Goal: Contribute content: Add original content to the website for others to see

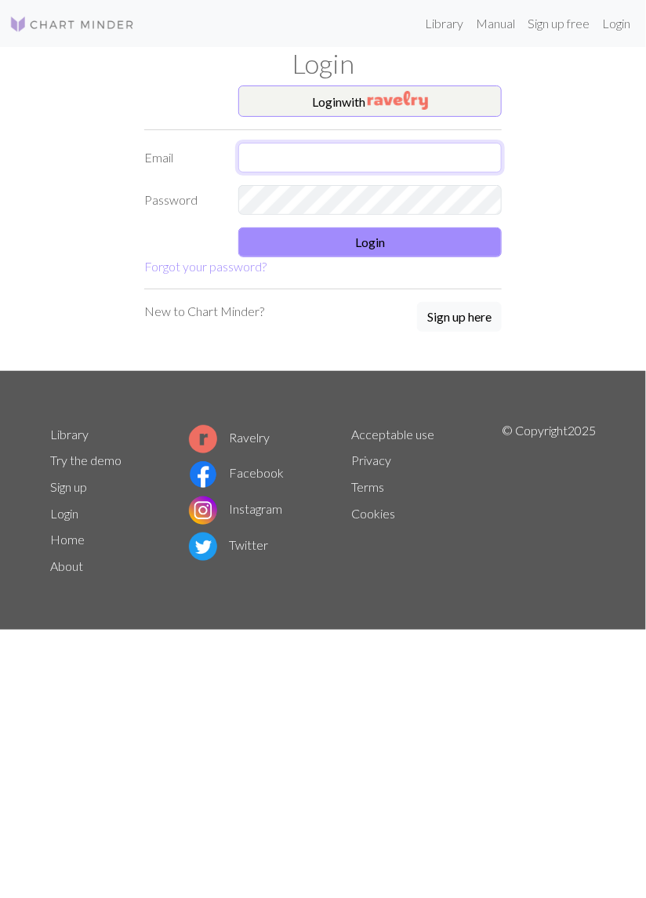
click at [387, 167] on input "text" at bounding box center [370, 158] width 264 height 30
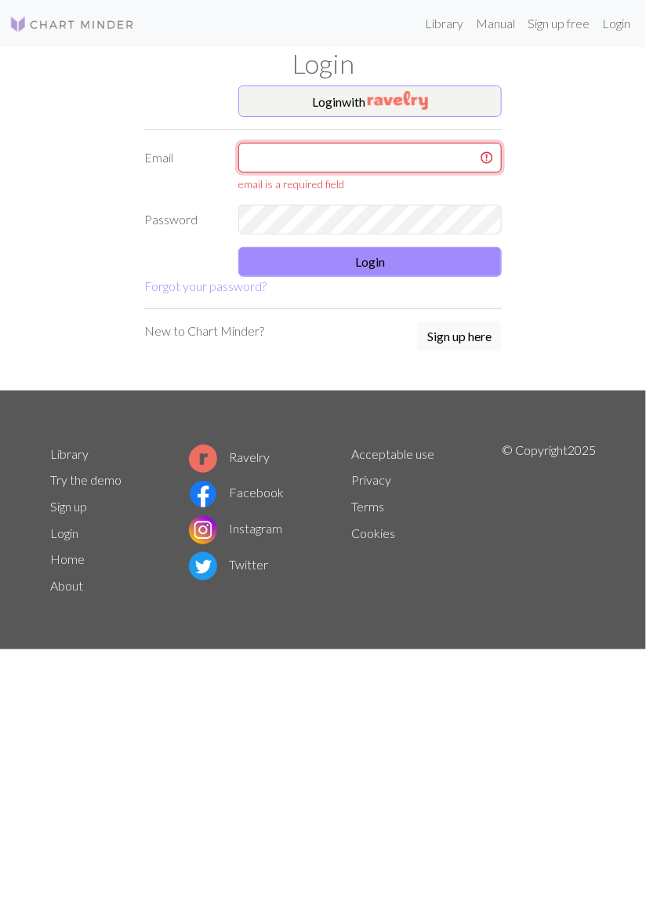
type input "[EMAIL_ADDRESS][PERSON_NAME][DOMAIN_NAME]"
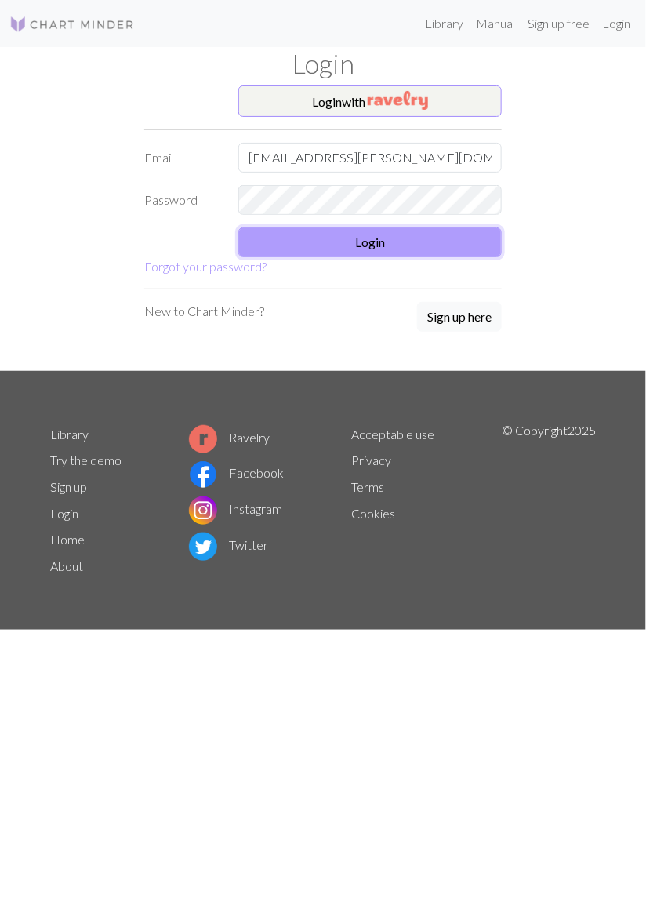
click at [390, 228] on button "Login" at bounding box center [370, 243] width 264 height 30
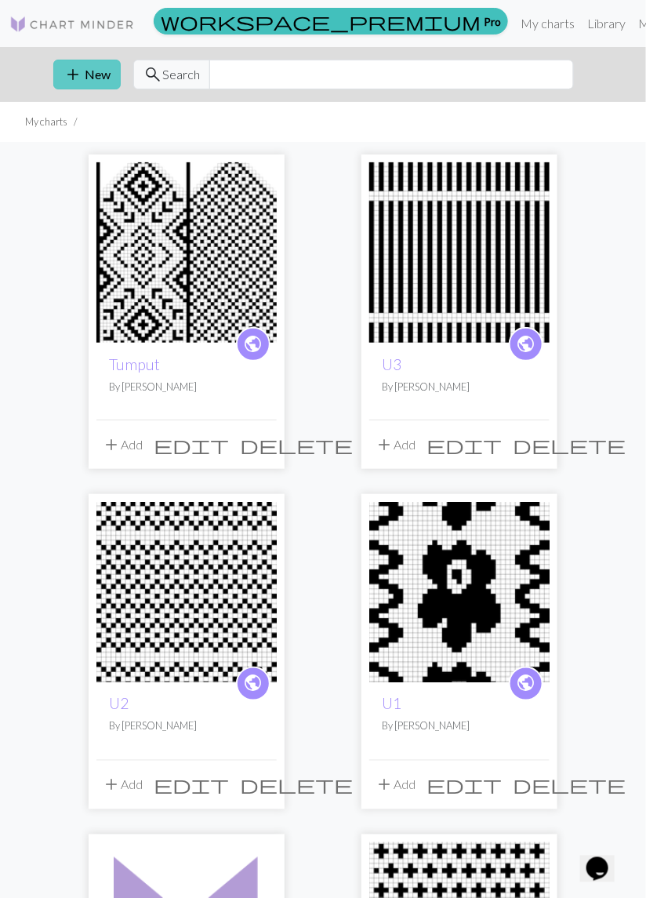
click at [82, 77] on button "add New" at bounding box center [86, 75] width 67 height 30
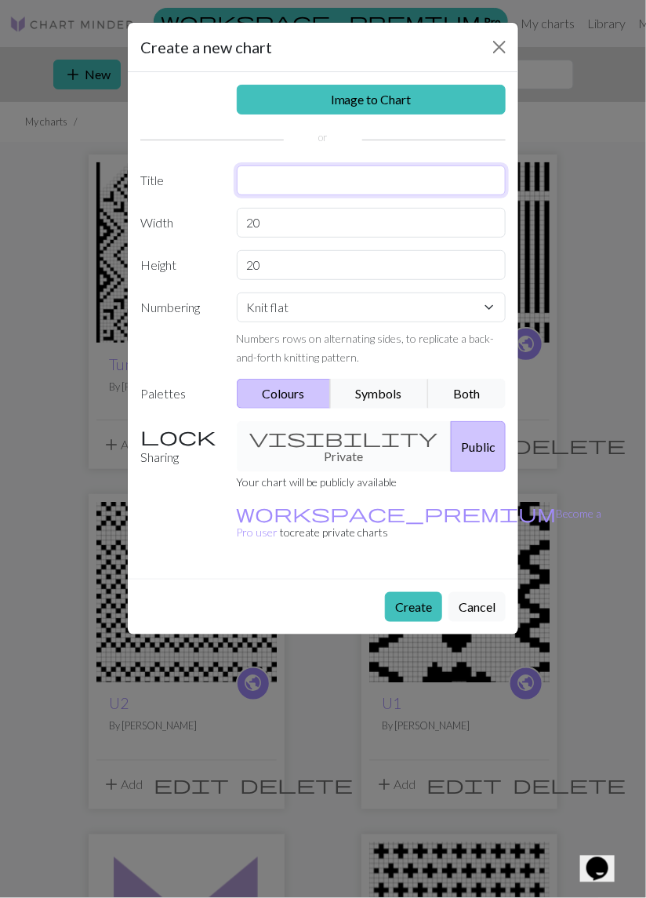
click at [280, 180] on input "text" at bounding box center [372, 181] width 270 height 30
type input "Lapaset6"
click at [279, 222] on input "20" at bounding box center [372, 223] width 270 height 30
type input "2"
type input "120"
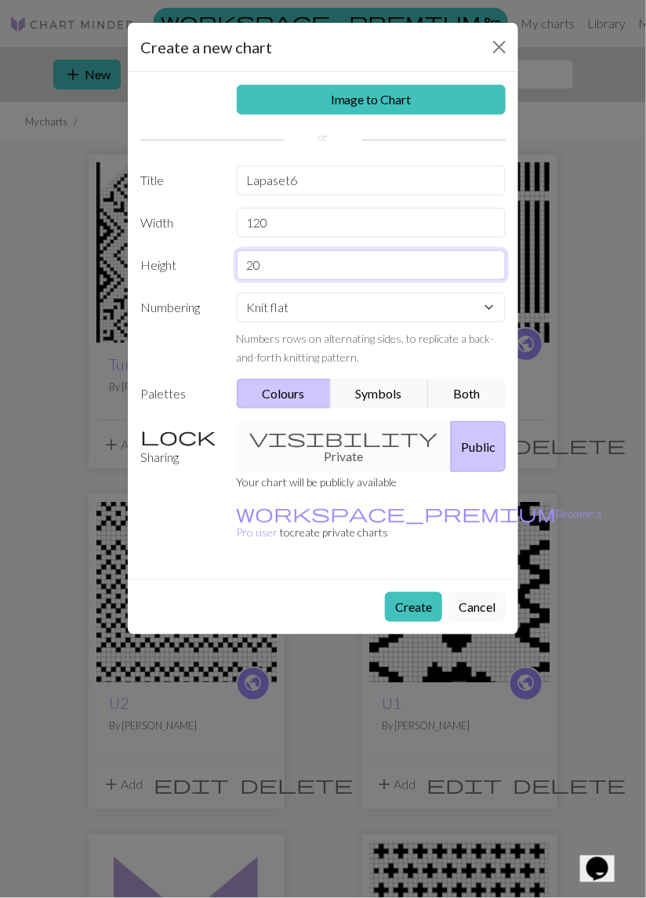
click at [268, 273] on input "20" at bounding box center [372, 265] width 270 height 30
type input "2"
type input "64"
click at [460, 437] on button "Public" at bounding box center [478, 446] width 55 height 51
click at [421, 592] on button "Create" at bounding box center [413, 607] width 57 height 30
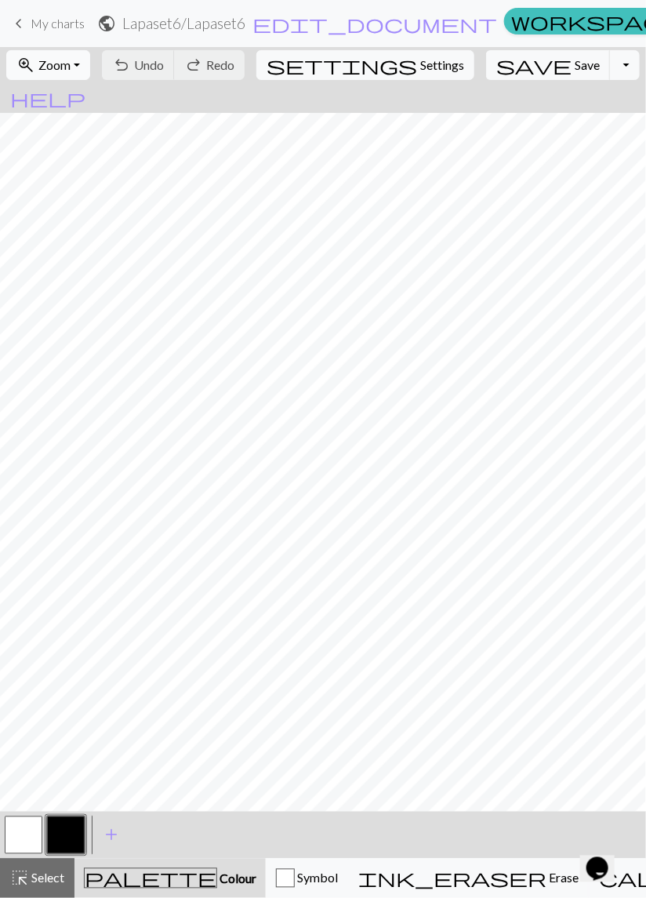
click at [71, 69] on span "Zoom" at bounding box center [54, 64] width 32 height 15
click at [63, 191] on button "50%" at bounding box center [69, 188] width 124 height 25
click at [421, 63] on span "Settings" at bounding box center [443, 65] width 44 height 19
select select "aran"
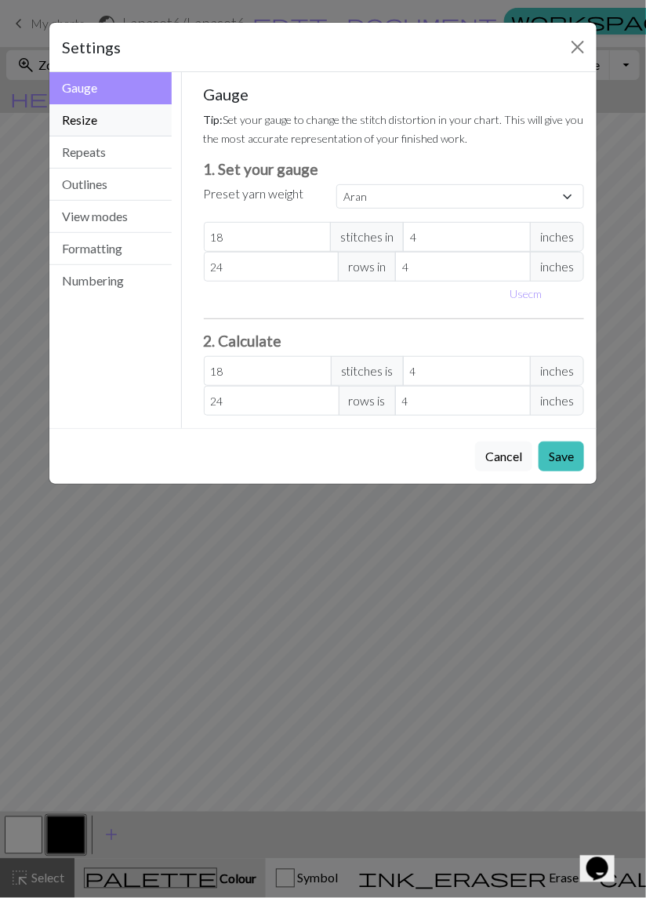
click at [96, 115] on button "Resize" at bounding box center [110, 120] width 122 height 32
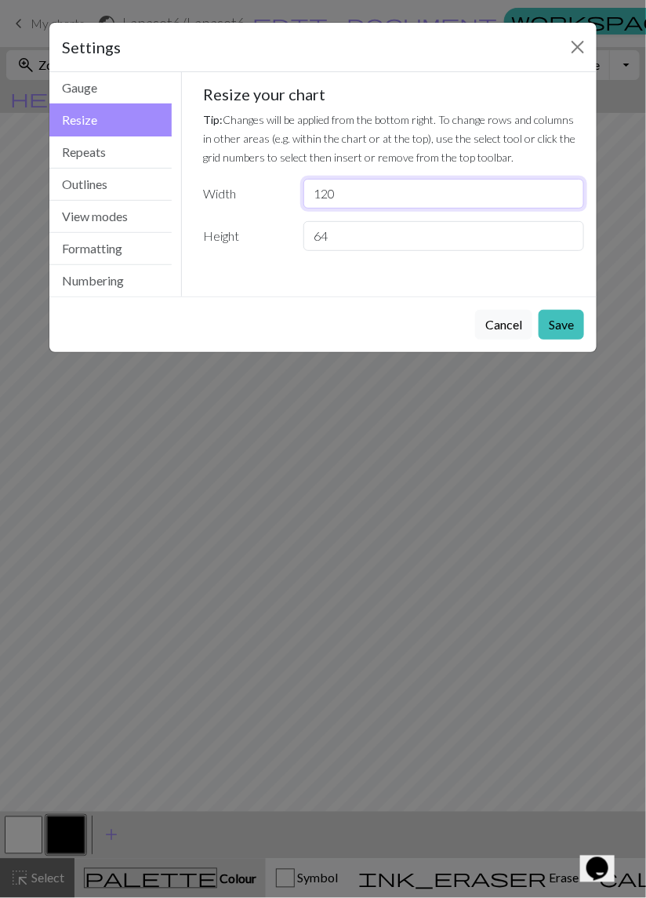
click at [343, 195] on input "120" at bounding box center [444, 194] width 281 height 30
type input "1"
type input "60"
click at [563, 321] on button "Save" at bounding box center [562, 325] width 46 height 30
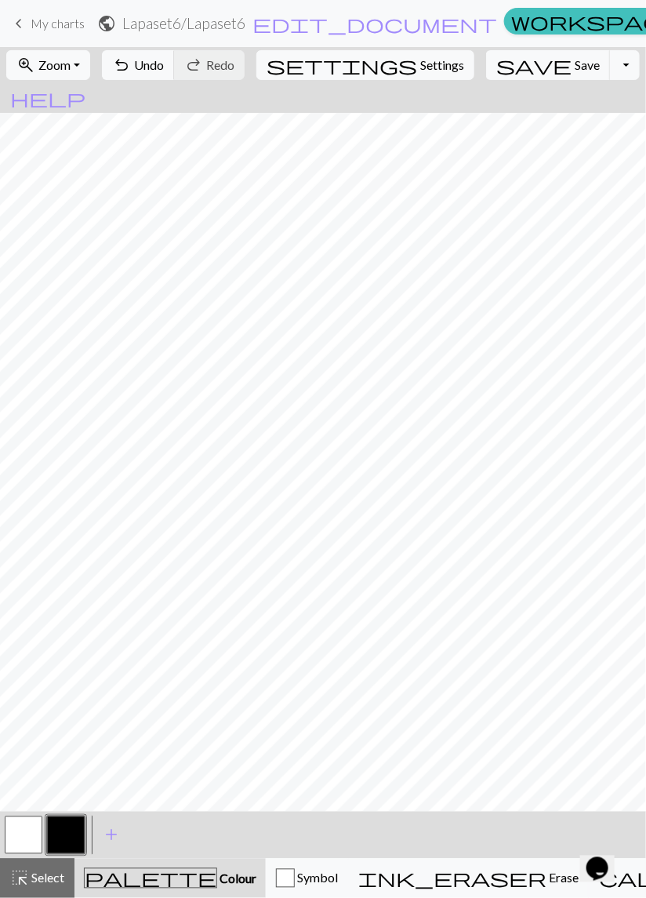
click at [643, 810] on div at bounding box center [323, 462] width 646 height 699
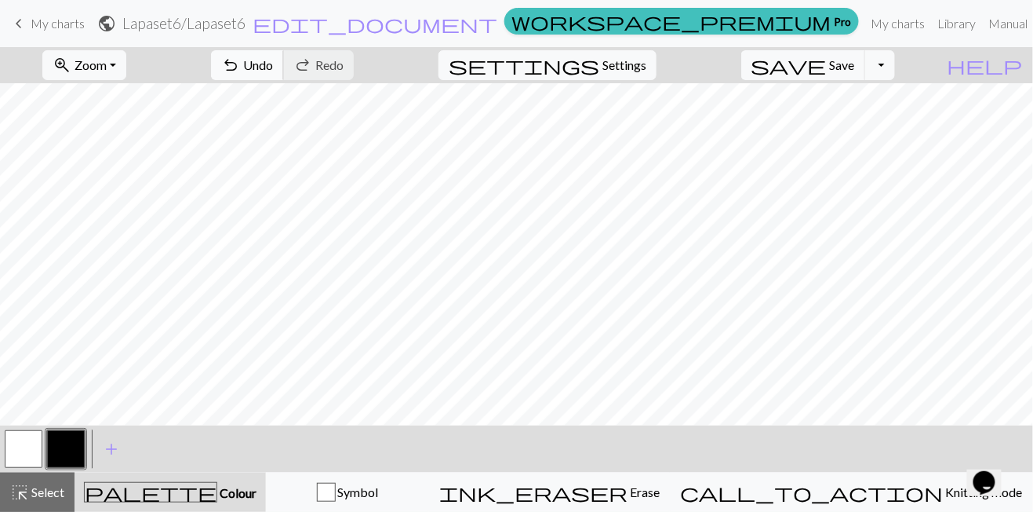
click at [273, 67] on span "Undo" at bounding box center [258, 64] width 30 height 15
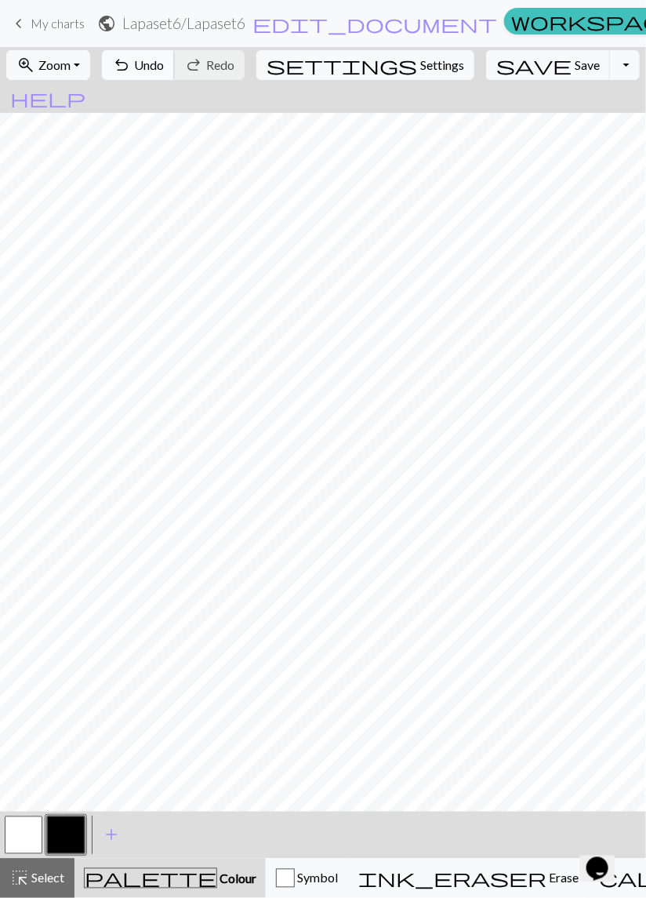
click at [175, 69] on button "undo Undo Undo" at bounding box center [138, 65] width 73 height 30
click at [209, 82] on div "undo Undo Undo redo Redo Redo" at bounding box center [173, 65] width 152 height 36
click at [164, 67] on span "Undo" at bounding box center [149, 64] width 30 height 15
click at [164, 64] on span "Undo" at bounding box center [149, 64] width 30 height 15
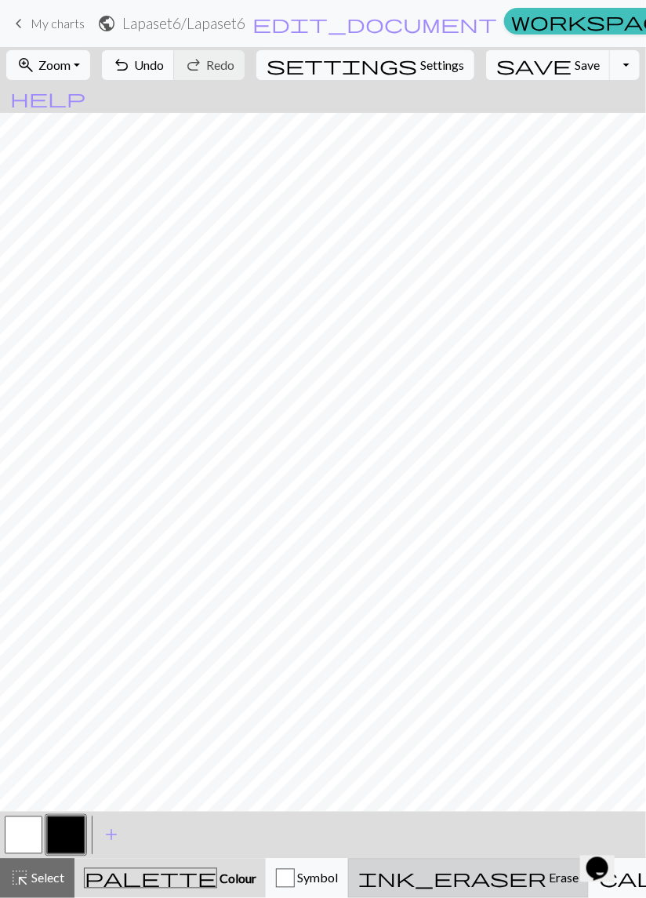
click at [547, 885] on span "Erase" at bounding box center [563, 878] width 32 height 15
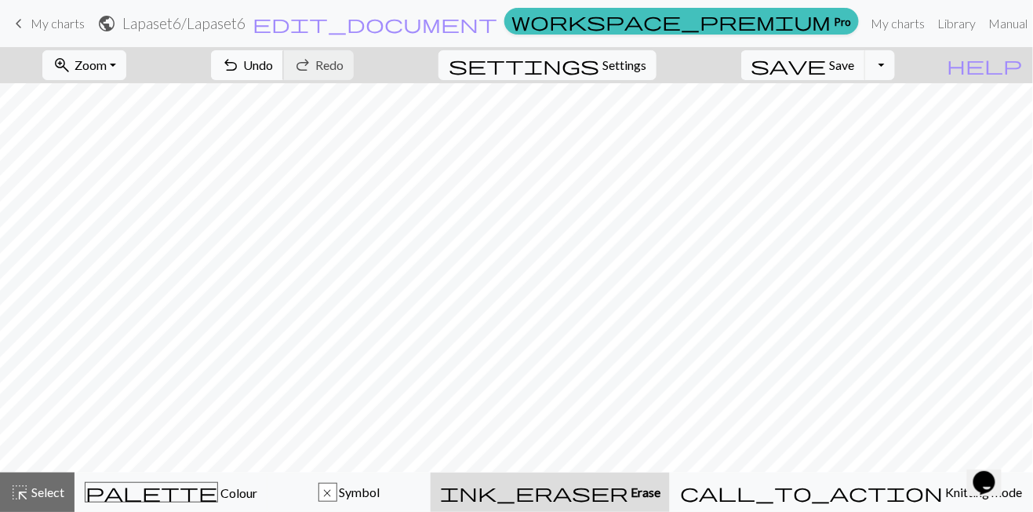
click at [273, 68] on span "Undo" at bounding box center [258, 64] width 30 height 15
click at [380, 496] on span "Symbol" at bounding box center [358, 491] width 43 height 15
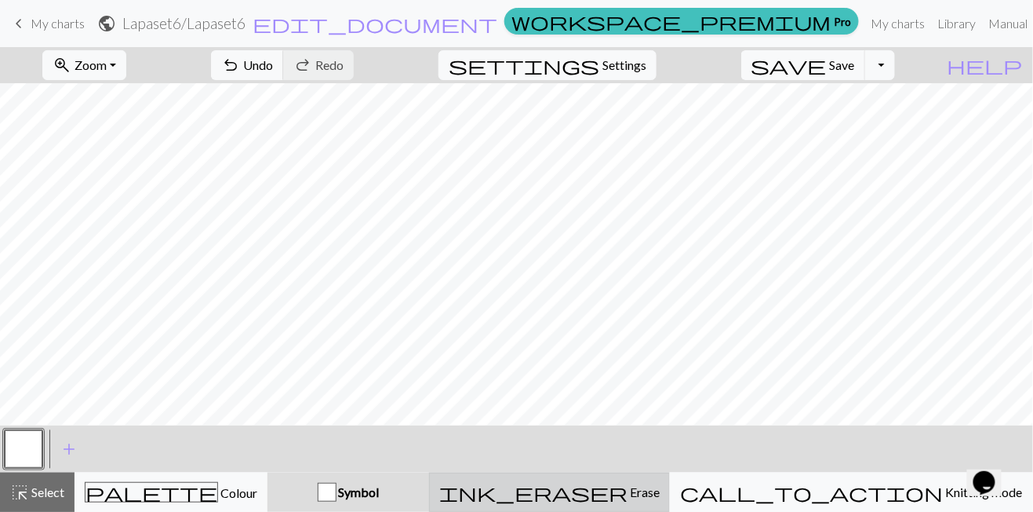
click at [646, 500] on div "ink_eraser Erase Erase" at bounding box center [549, 491] width 220 height 19
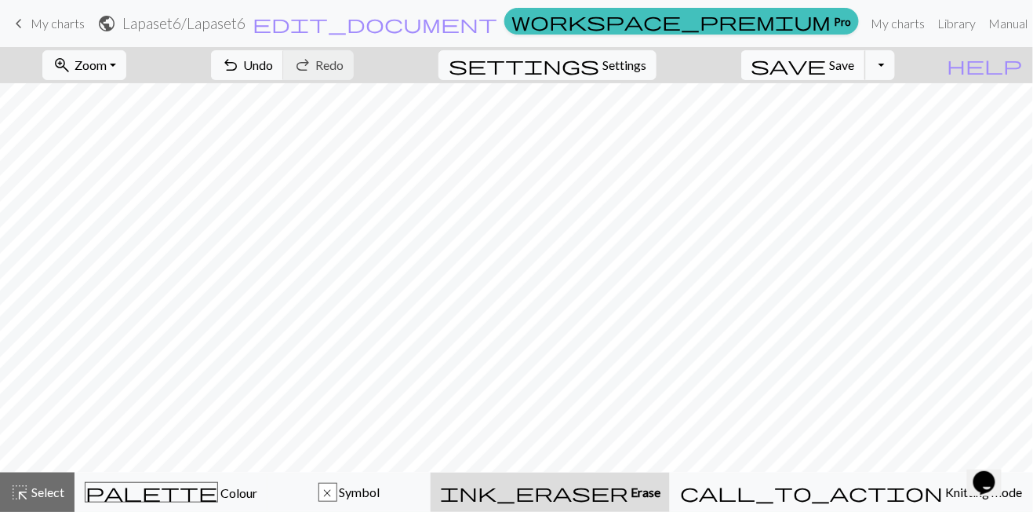
click at [646, 64] on span "Save" at bounding box center [842, 64] width 25 height 15
click at [646, 67] on span "save" at bounding box center [789, 65] width 75 height 22
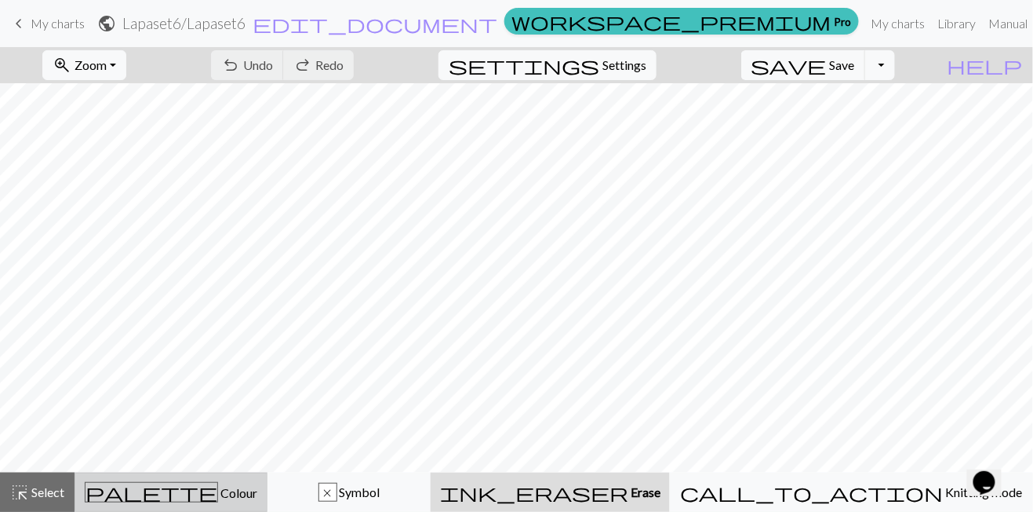
click at [192, 501] on div "palette Colour Colour" at bounding box center [171, 492] width 173 height 20
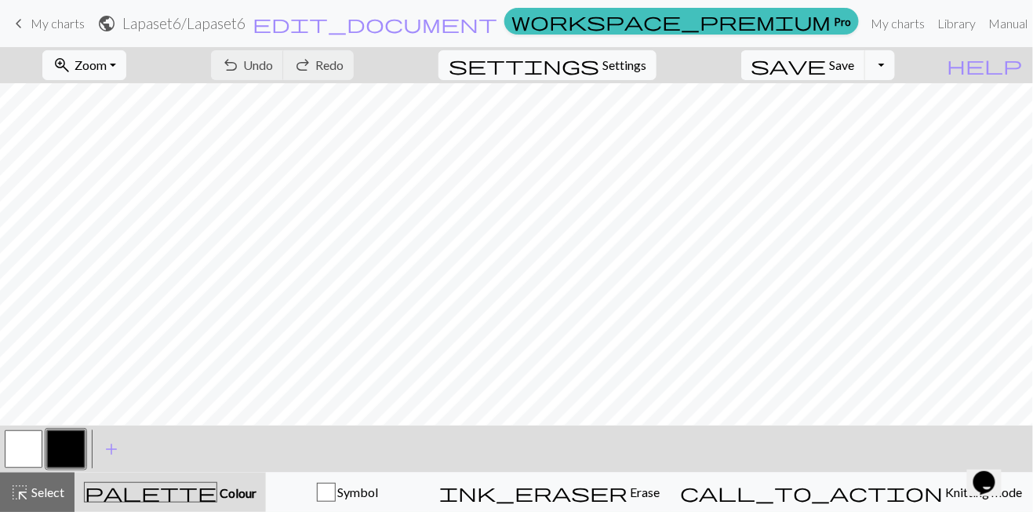
click at [80, 446] on button "button" at bounding box center [66, 449] width 38 height 38
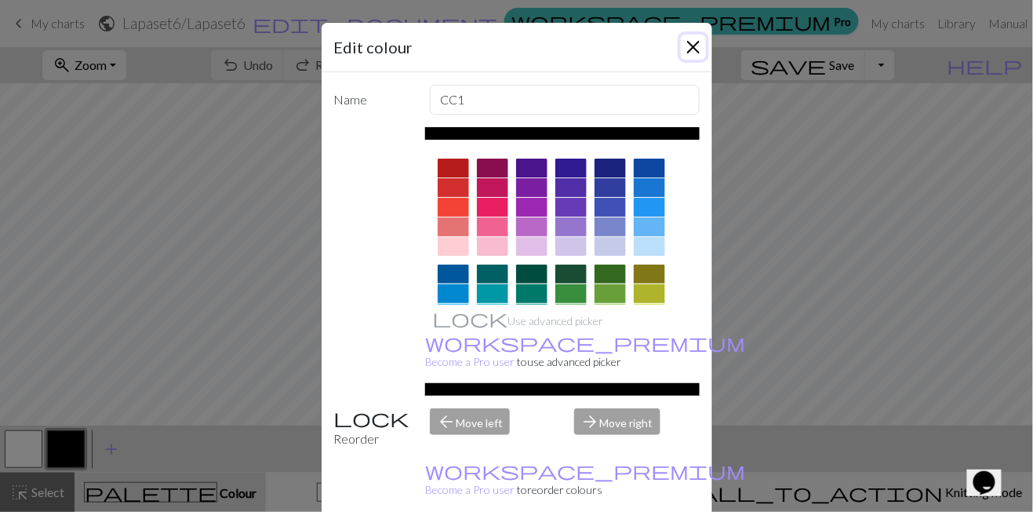
click at [646, 52] on button "Close" at bounding box center [693, 47] width 25 height 25
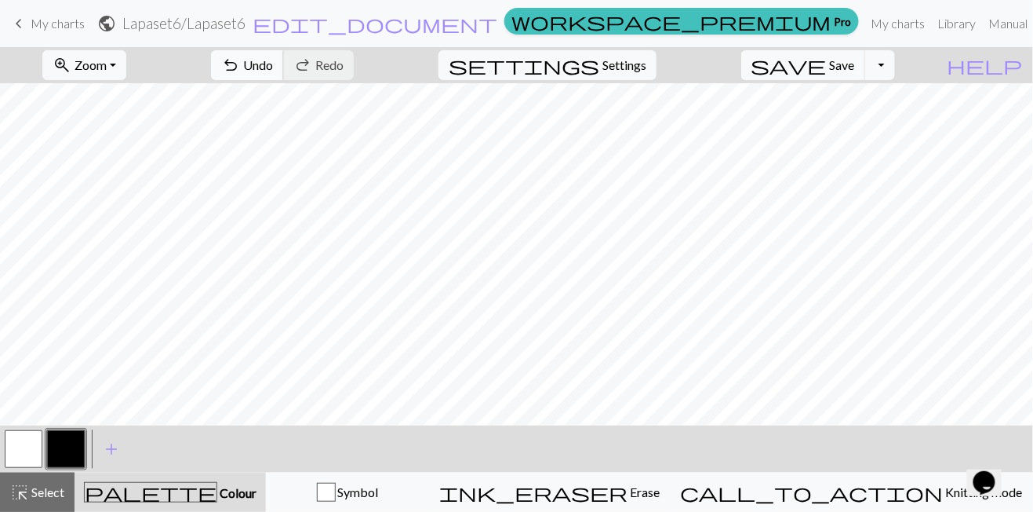
click at [273, 68] on span "Undo" at bounding box center [258, 64] width 30 height 15
click at [273, 67] on span "Undo" at bounding box center [258, 64] width 30 height 15
click at [273, 72] on span "Undo" at bounding box center [258, 64] width 30 height 15
click at [273, 71] on span "Undo" at bounding box center [258, 64] width 30 height 15
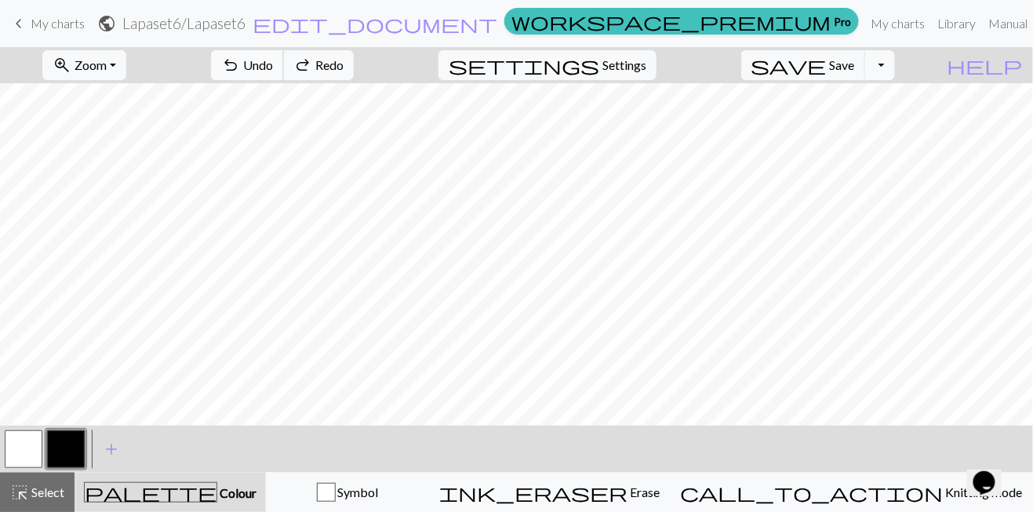
click at [284, 75] on button "undo Undo Undo" at bounding box center [247, 65] width 73 height 30
click at [284, 73] on button "undo Undo Undo" at bounding box center [247, 65] width 73 height 30
click at [284, 74] on button "undo Undo Undo" at bounding box center [247, 65] width 73 height 30
click at [273, 63] on span "Undo" at bounding box center [258, 64] width 30 height 15
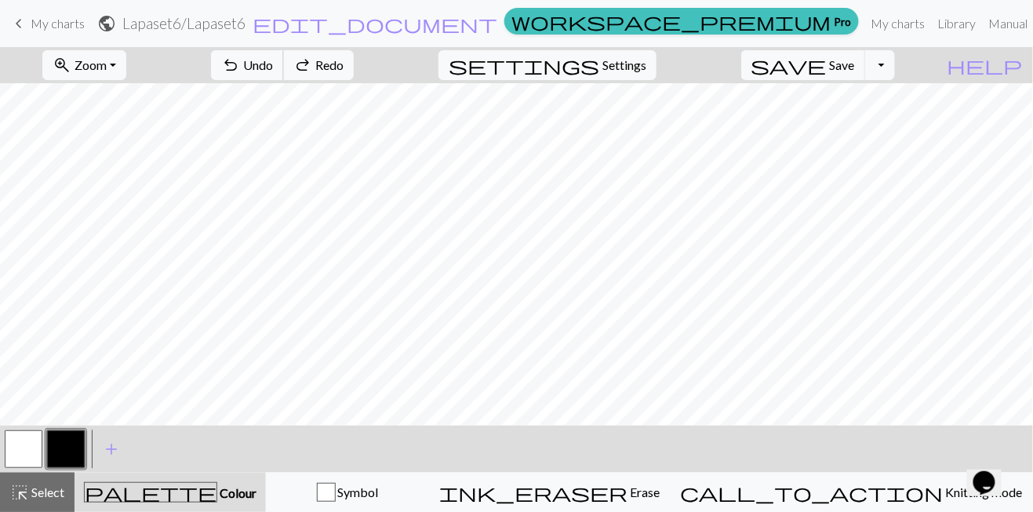
click at [273, 61] on span "Undo" at bounding box center [258, 64] width 30 height 15
click at [273, 60] on span "Undo" at bounding box center [258, 64] width 30 height 15
click at [273, 61] on span "Undo" at bounding box center [258, 64] width 30 height 15
click at [273, 59] on span "Undo" at bounding box center [258, 64] width 30 height 15
click at [273, 60] on span "Undo" at bounding box center [258, 64] width 30 height 15
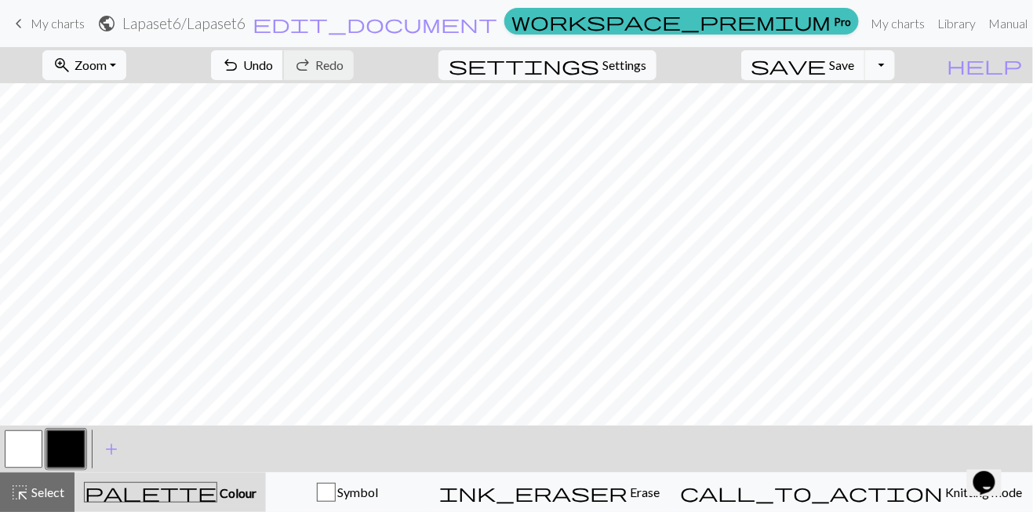
click at [273, 60] on span "Undo" at bounding box center [258, 64] width 30 height 15
click at [273, 63] on span "Undo" at bounding box center [258, 64] width 30 height 15
click at [25, 446] on button "button" at bounding box center [24, 449] width 38 height 38
click at [52, 452] on button "button" at bounding box center [66, 449] width 38 height 38
click at [273, 66] on span "Undo" at bounding box center [258, 64] width 30 height 15
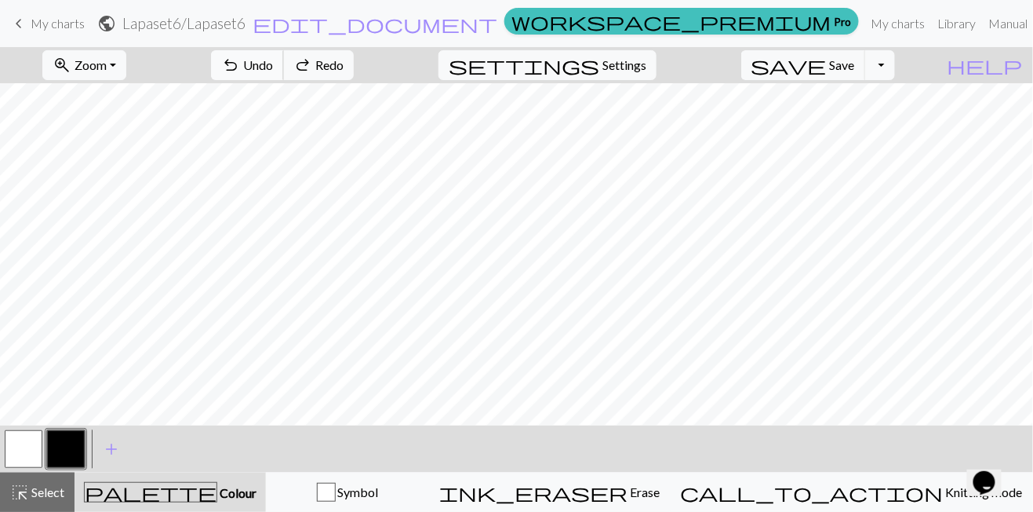
click at [273, 68] on span "Undo" at bounding box center [258, 64] width 30 height 15
click at [273, 67] on span "Undo" at bounding box center [258, 64] width 30 height 15
click at [273, 63] on span "Undo" at bounding box center [258, 64] width 30 height 15
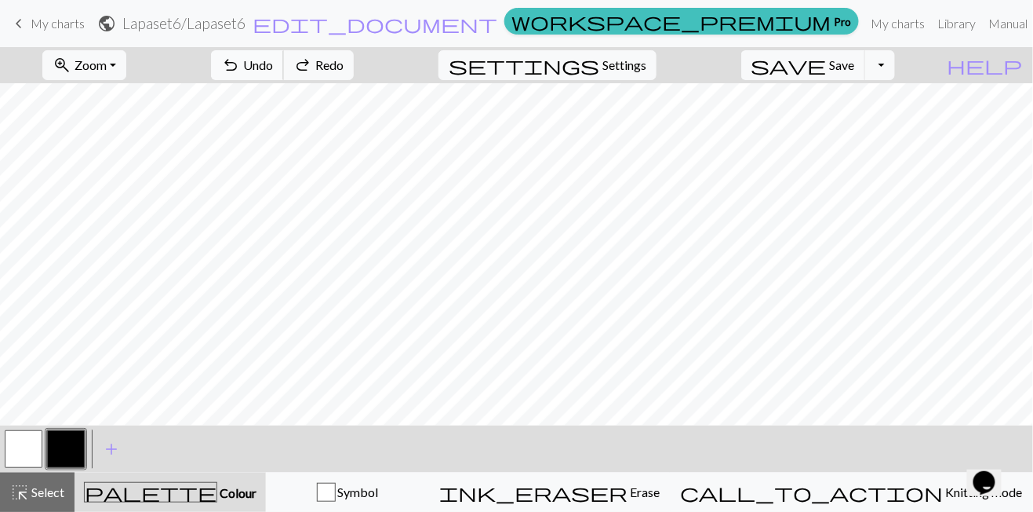
click at [273, 64] on span "Undo" at bounding box center [258, 64] width 30 height 15
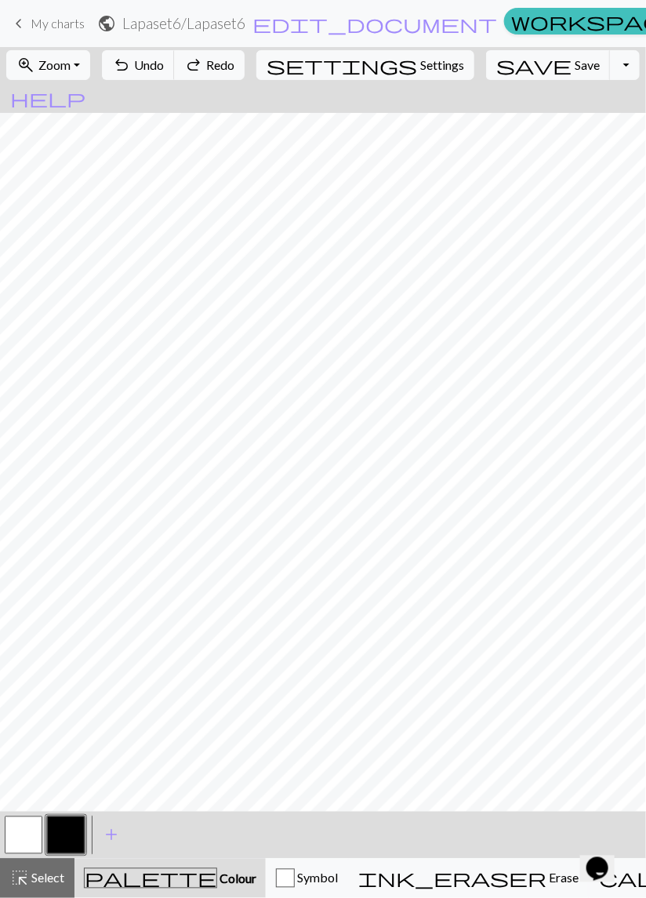
click at [60, 24] on span "My charts" at bounding box center [58, 23] width 54 height 15
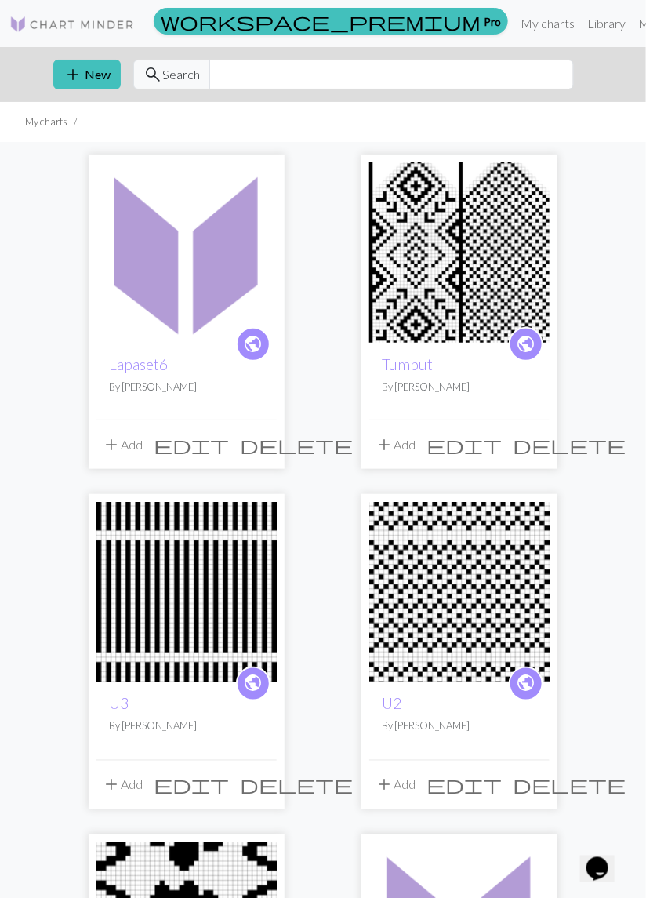
click at [167, 315] on img at bounding box center [186, 252] width 180 height 180
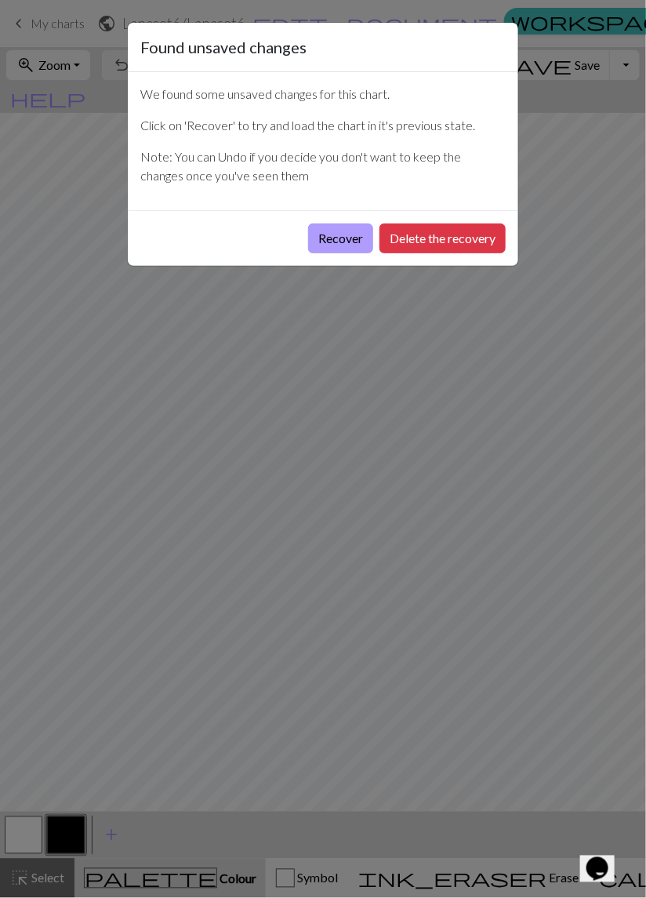
click at [339, 235] on button "Recover" at bounding box center [340, 239] width 65 height 30
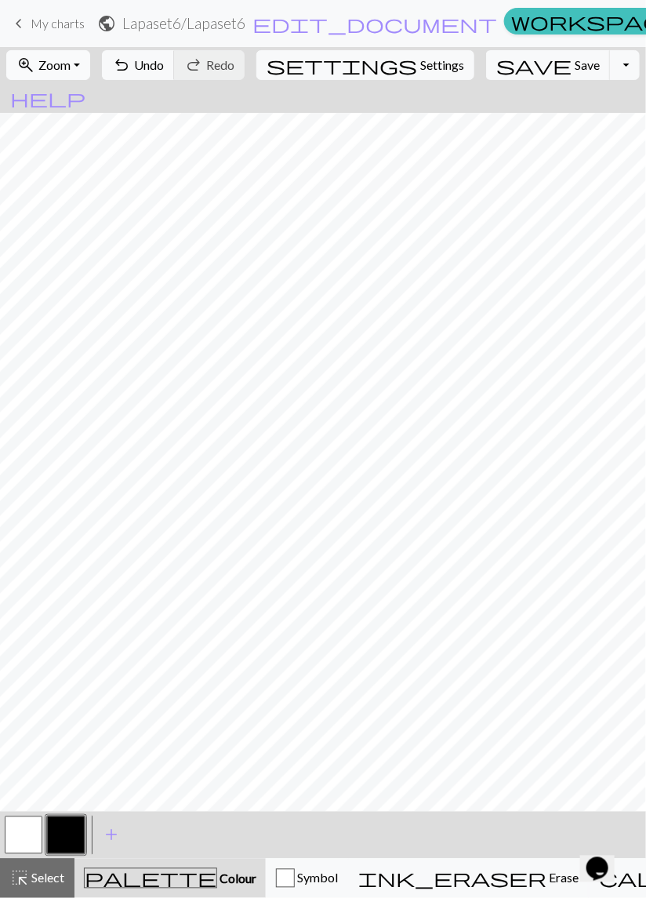
click at [71, 59] on span "Zoom" at bounding box center [54, 64] width 32 height 15
click at [72, 191] on button "50%" at bounding box center [69, 188] width 124 height 25
click at [46, 18] on span "My charts" at bounding box center [58, 23] width 54 height 15
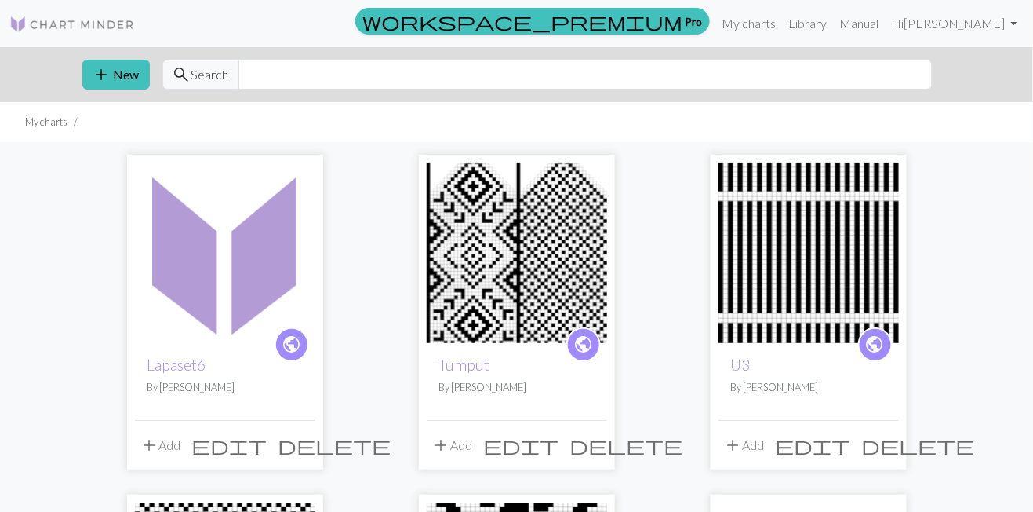
click at [227, 282] on img at bounding box center [225, 252] width 180 height 180
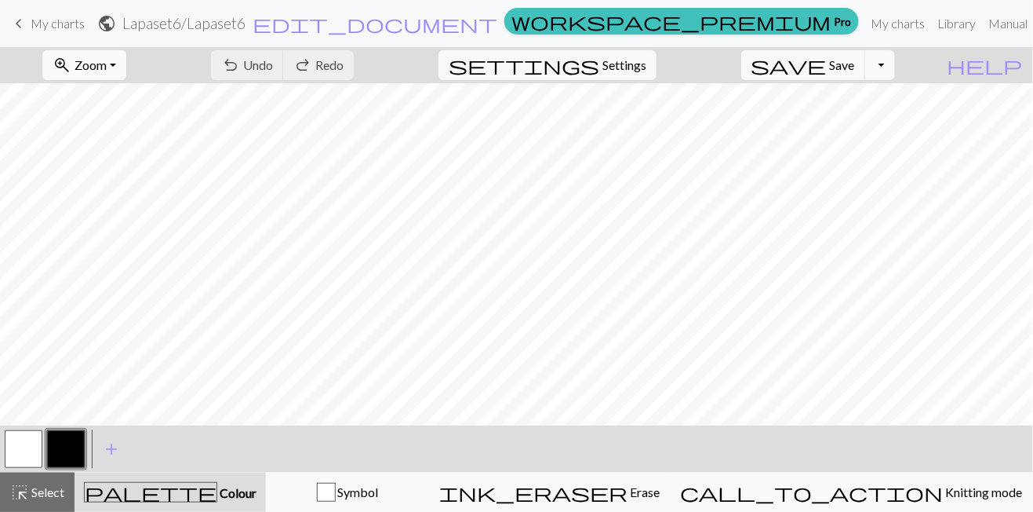
click at [126, 75] on button "zoom_in Zoom Zoom" at bounding box center [84, 65] width 84 height 30
click at [109, 191] on button "50%" at bounding box center [105, 188] width 124 height 25
click at [273, 65] on span "Undo" at bounding box center [258, 64] width 30 height 15
click at [273, 69] on span "Undo" at bounding box center [258, 64] width 30 height 15
click at [273, 60] on span "Undo" at bounding box center [258, 64] width 30 height 15
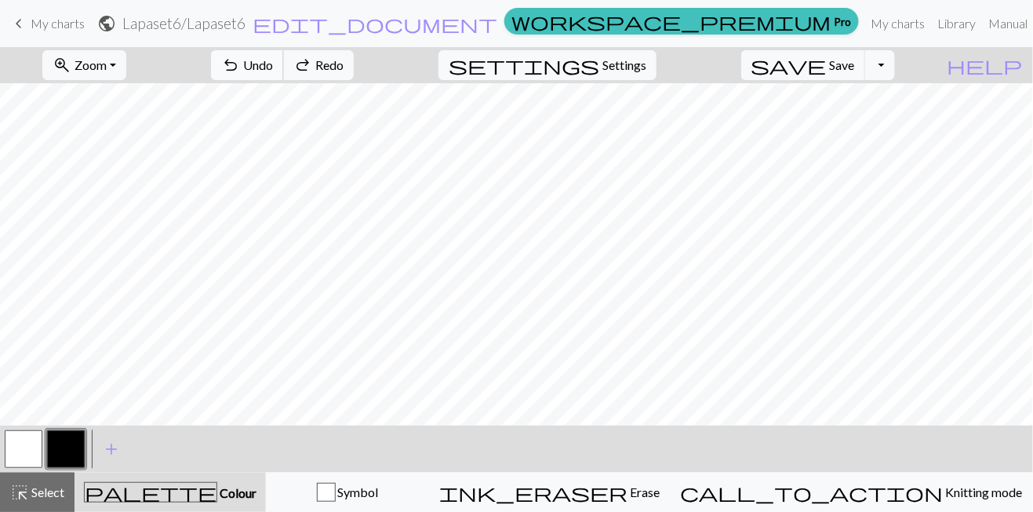
click at [273, 66] on span "Undo" at bounding box center [258, 64] width 30 height 15
click at [273, 57] on span "Undo" at bounding box center [258, 64] width 30 height 15
click at [273, 60] on span "Undo" at bounding box center [258, 64] width 30 height 15
click at [273, 65] on span "Undo" at bounding box center [258, 64] width 30 height 15
click at [273, 59] on span "Undo" at bounding box center [258, 64] width 30 height 15
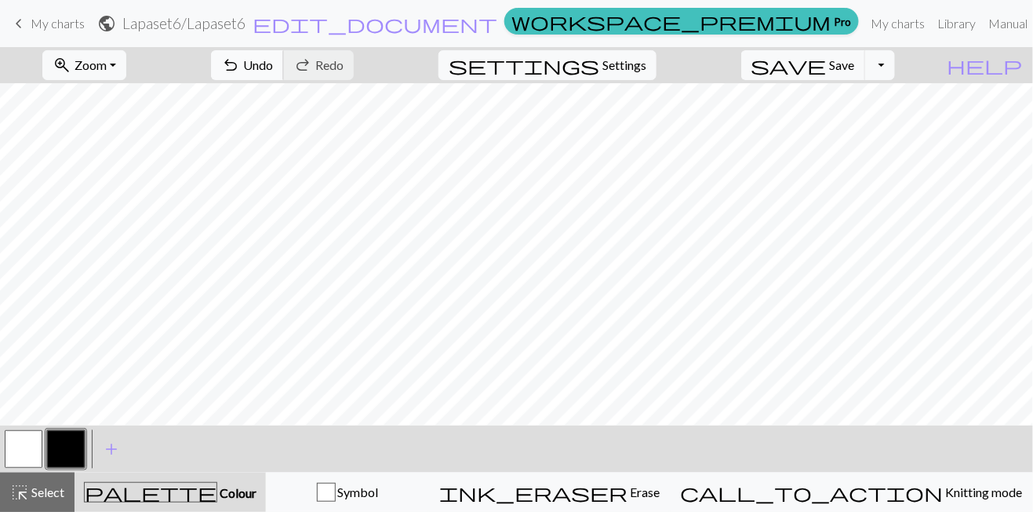
click at [273, 61] on span "Undo" at bounding box center [258, 64] width 30 height 15
click at [23, 454] on button "button" at bounding box center [24, 449] width 38 height 38
click at [60, 453] on button "button" at bounding box center [66, 449] width 38 height 38
click at [240, 74] on span "undo" at bounding box center [230, 65] width 19 height 22
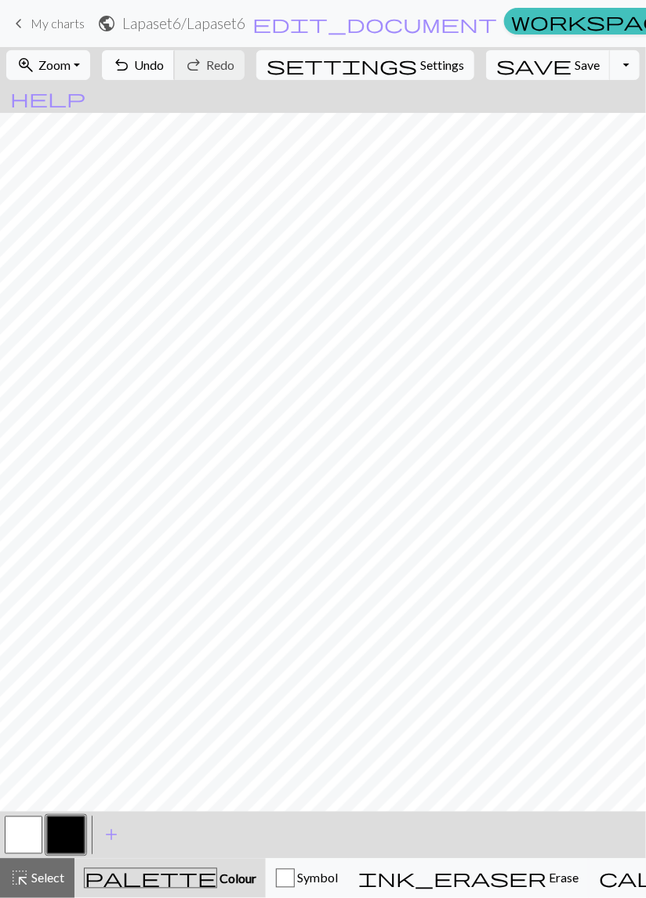
click at [164, 66] on span "Undo" at bounding box center [149, 64] width 30 height 15
click at [164, 63] on span "Undo" at bounding box center [149, 64] width 30 height 15
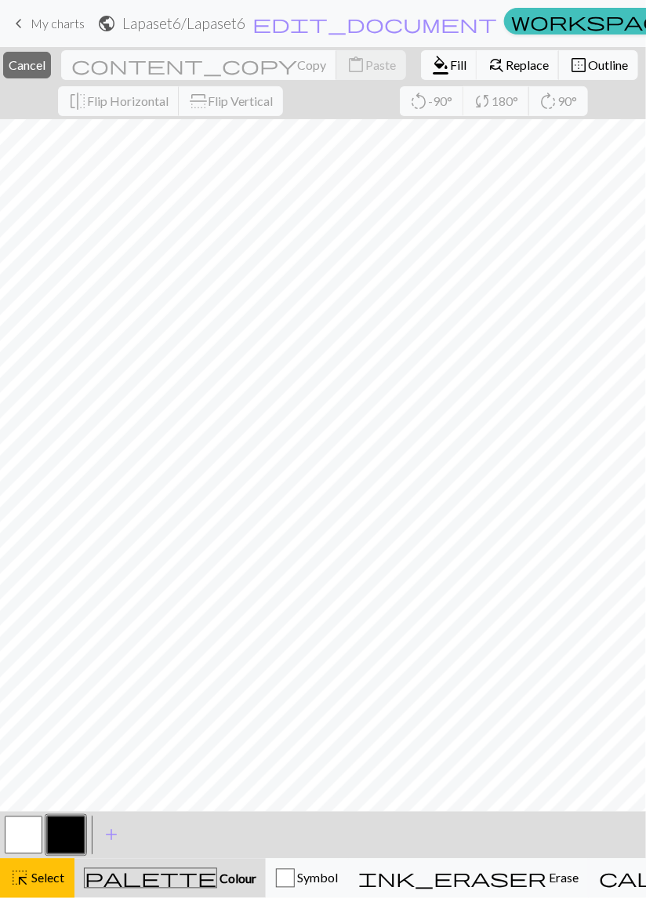
click at [54, 839] on button "button" at bounding box center [66, 836] width 38 height 38
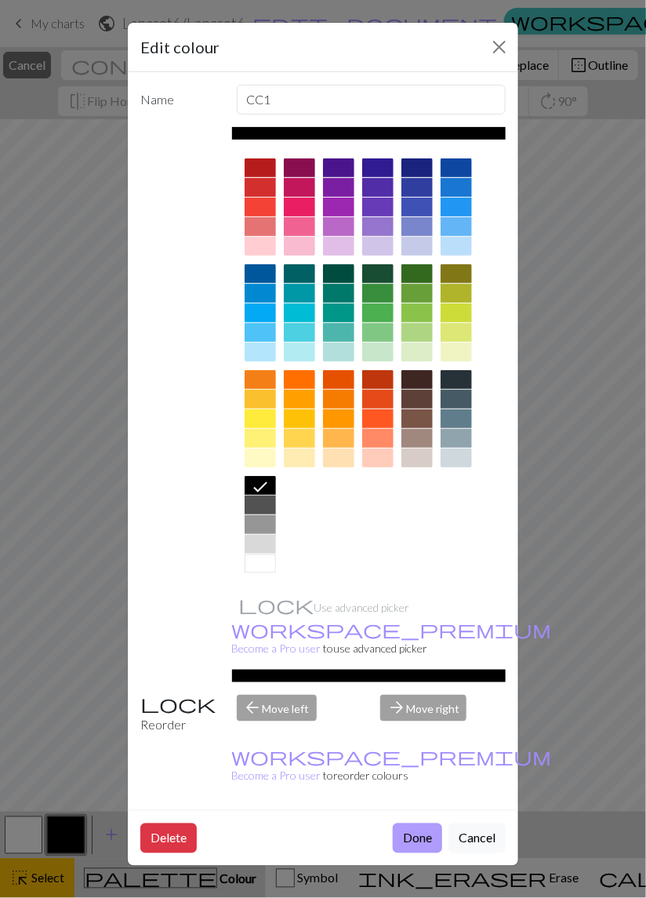
click at [421, 824] on button "Done" at bounding box center [417, 839] width 49 height 30
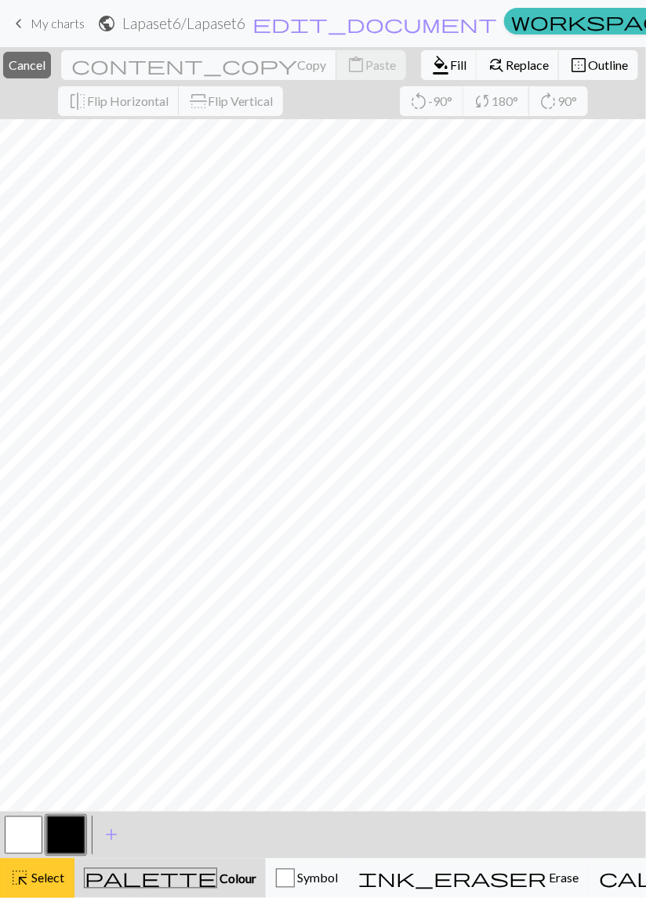
click at [41, 886] on span "Select" at bounding box center [46, 878] width 35 height 15
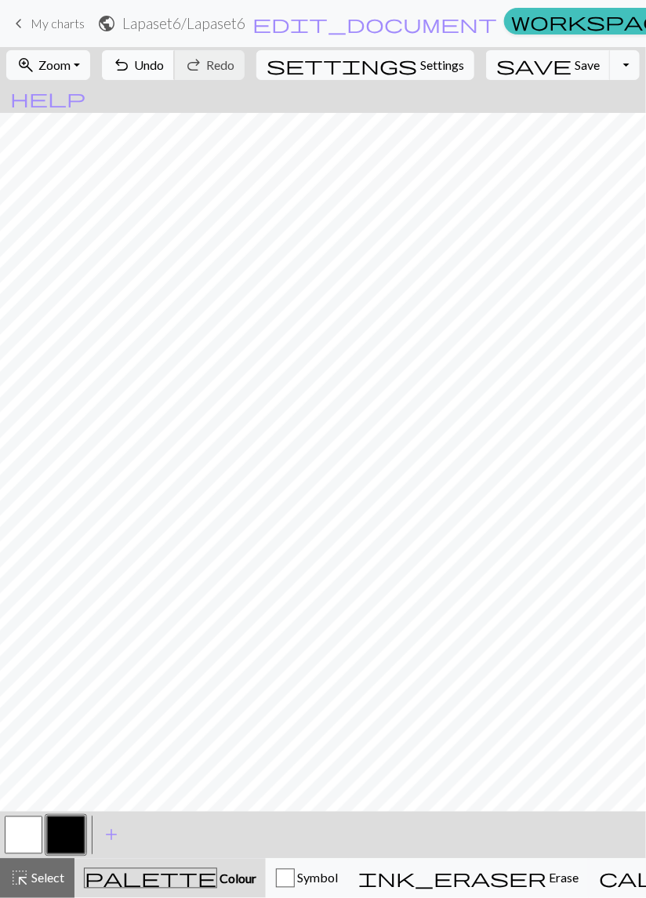
click at [164, 62] on span "Undo" at bounding box center [149, 64] width 30 height 15
click at [164, 65] on span "Undo" at bounding box center [149, 64] width 30 height 15
click at [30, 840] on button "button" at bounding box center [24, 836] width 38 height 38
click at [67, 832] on button "button" at bounding box center [66, 836] width 38 height 38
click at [164, 70] on span "Undo" at bounding box center [149, 64] width 30 height 15
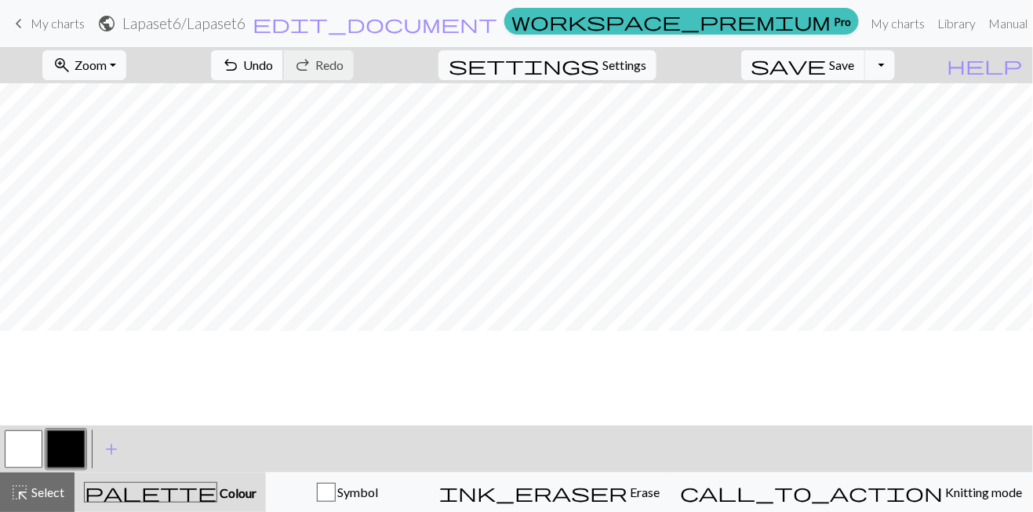
scroll to position [119, 0]
click at [646, 63] on span "Save" at bounding box center [842, 64] width 25 height 15
click at [273, 59] on span "Undo" at bounding box center [258, 64] width 30 height 15
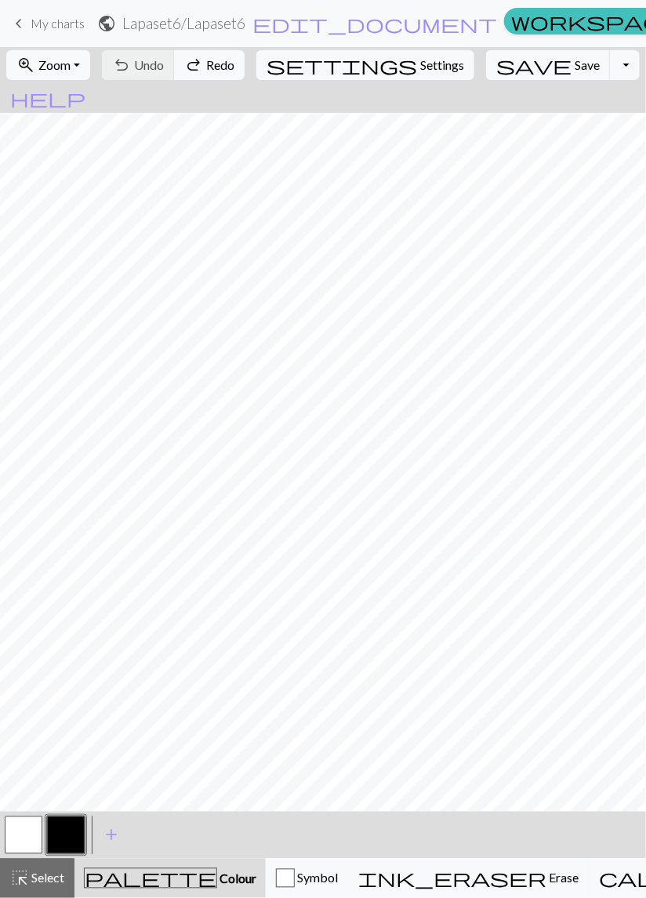
click at [65, 23] on span "My charts" at bounding box center [58, 23] width 54 height 15
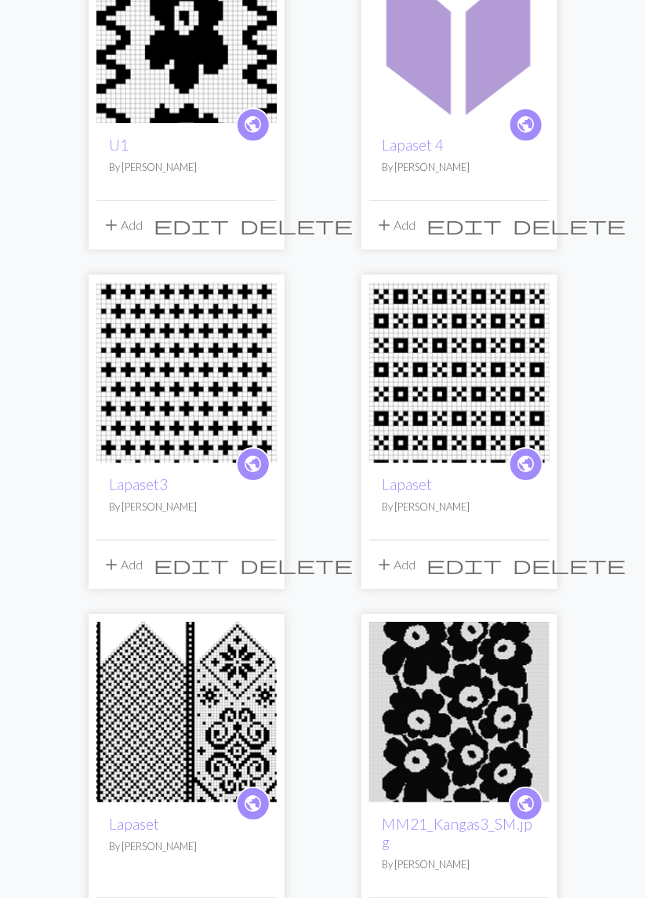
scroll to position [905, 0]
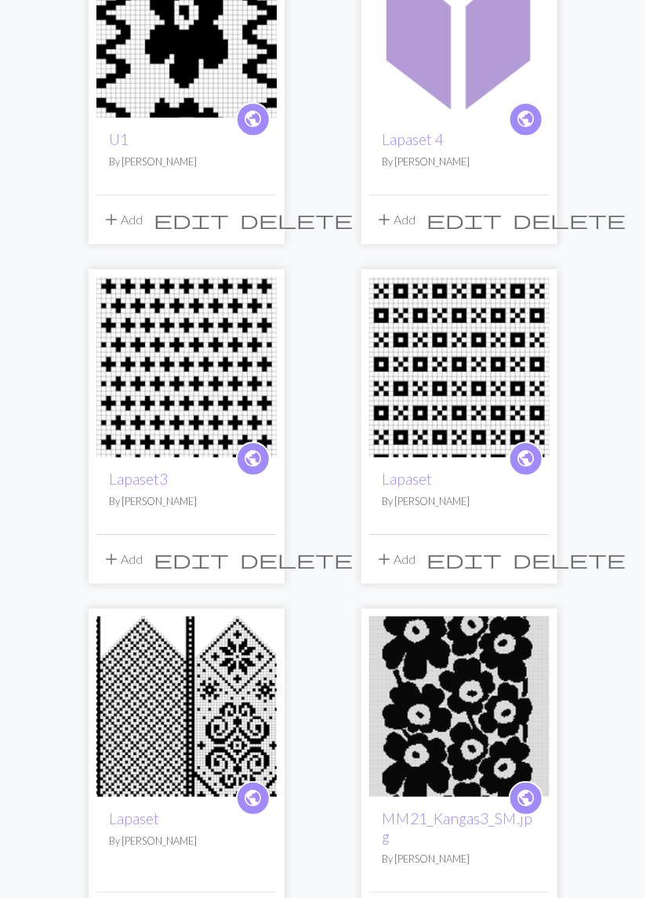
click at [194, 718] on img at bounding box center [186, 707] width 180 height 180
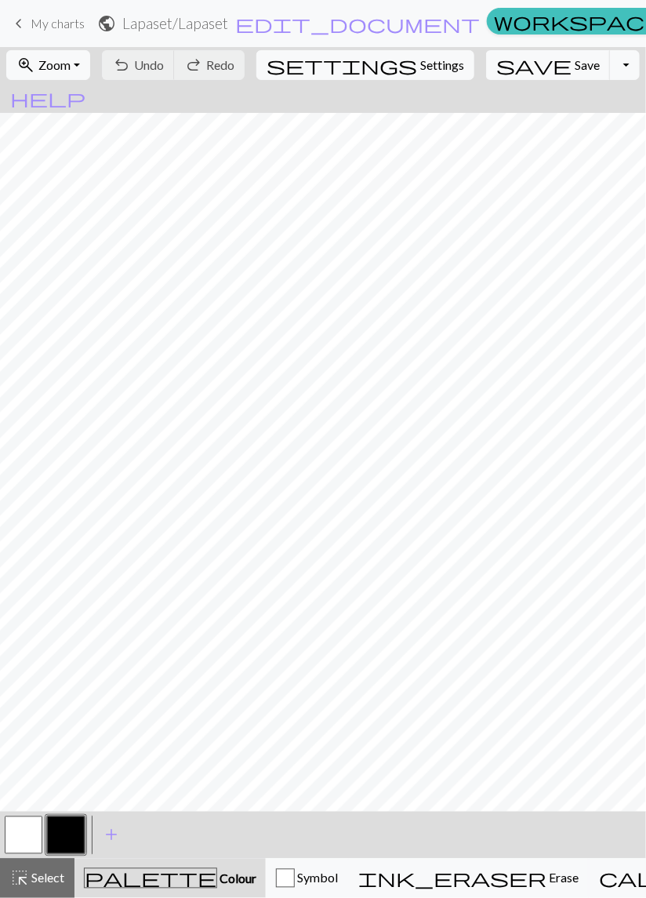
click at [56, 19] on span "My charts" at bounding box center [58, 23] width 54 height 15
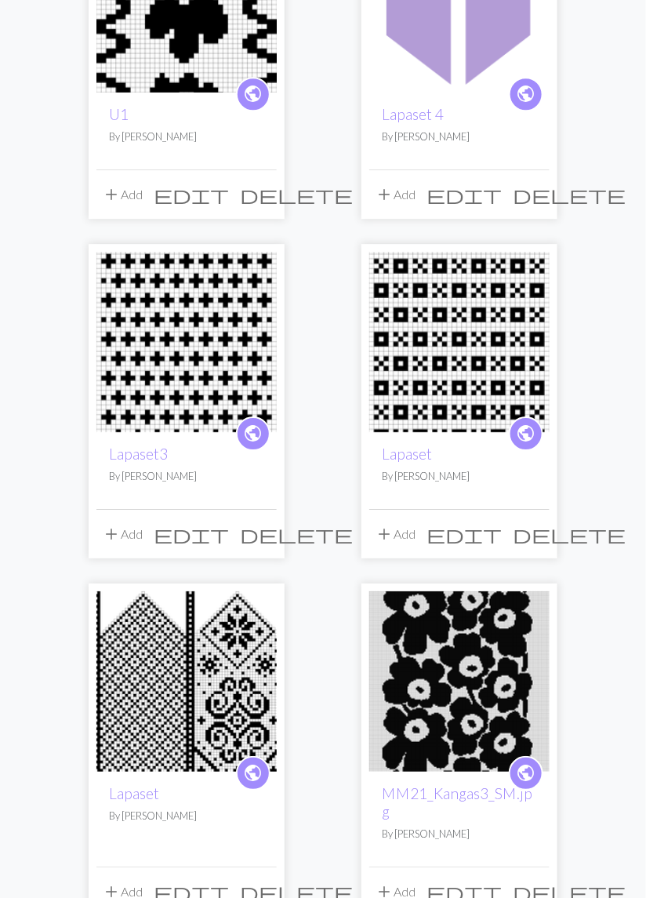
click at [430, 624] on img at bounding box center [460, 682] width 180 height 180
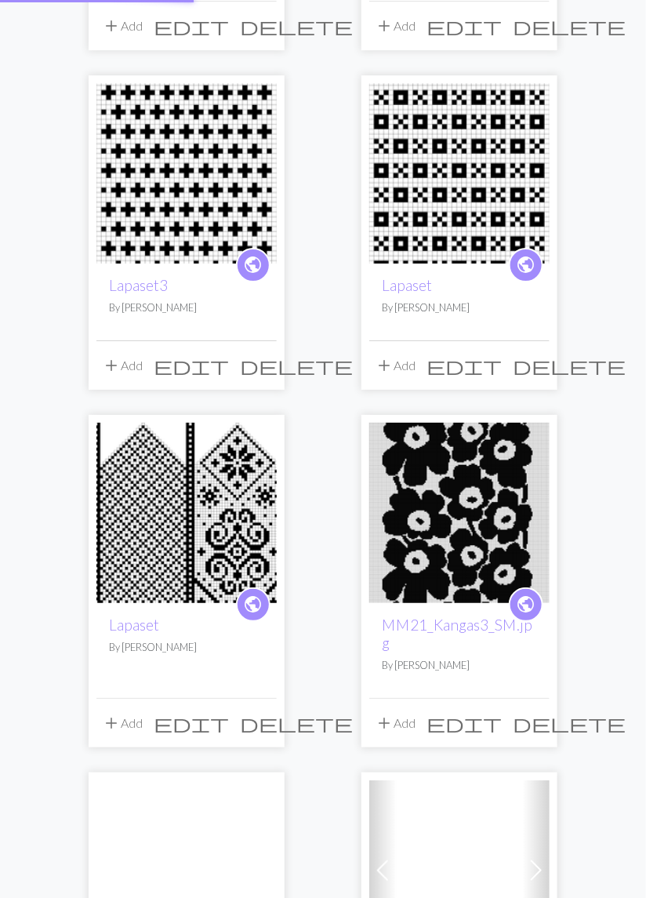
scroll to position [1100, 0]
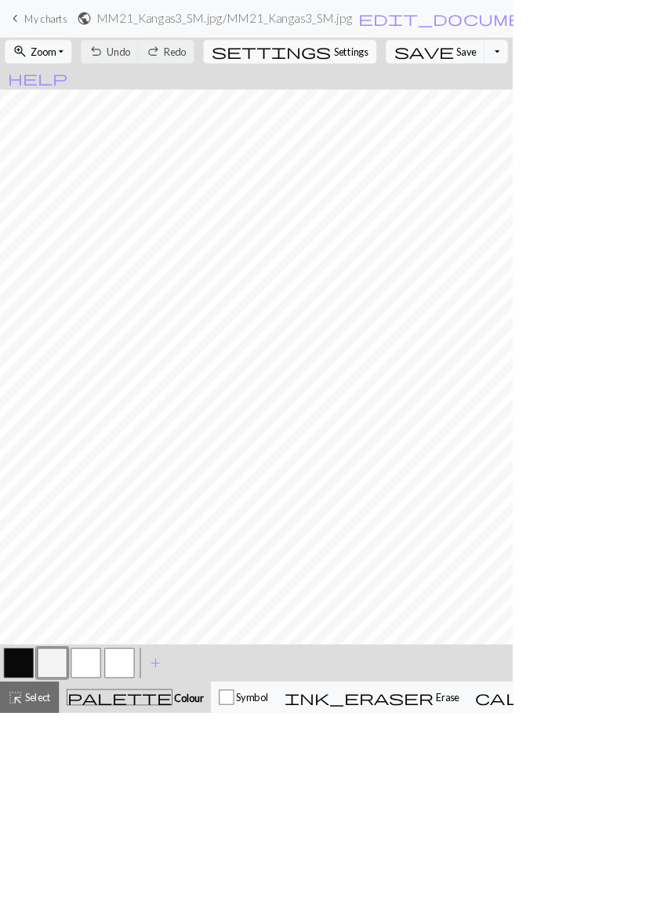
click at [51, 23] on span "My charts" at bounding box center [58, 23] width 54 height 15
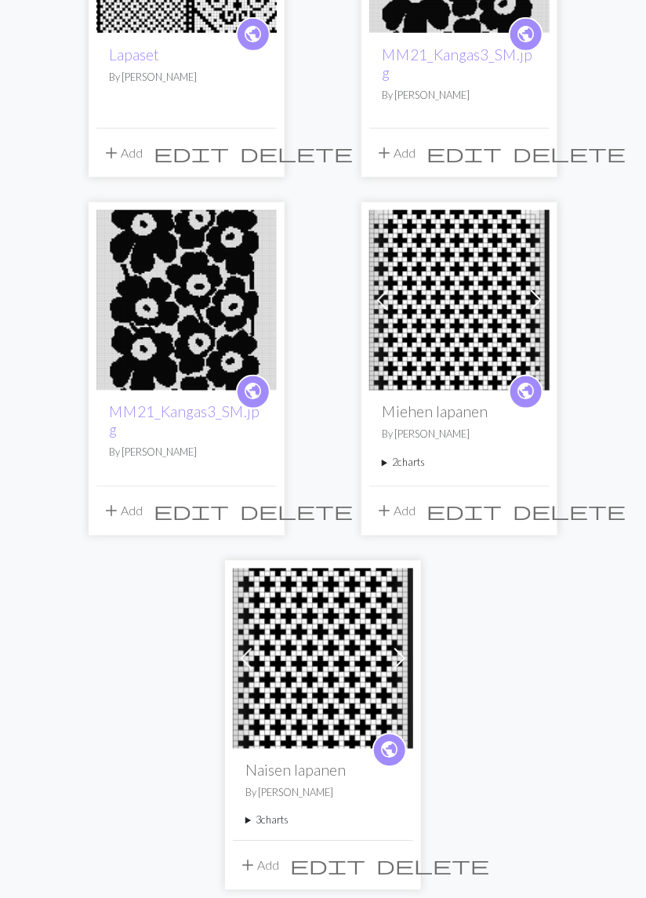
scroll to position [1669, 0]
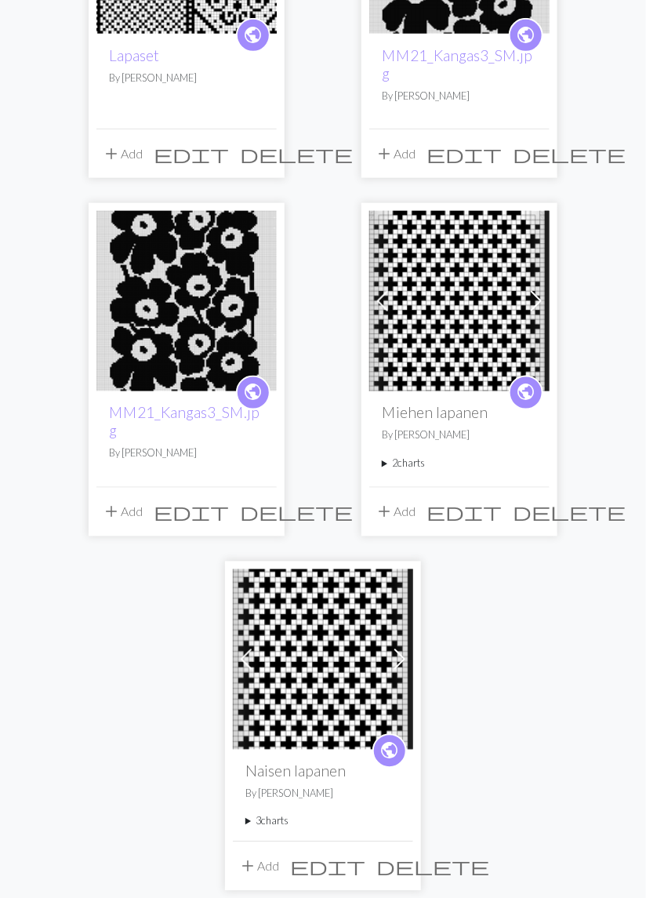
click at [333, 672] on img at bounding box center [323, 660] width 180 height 180
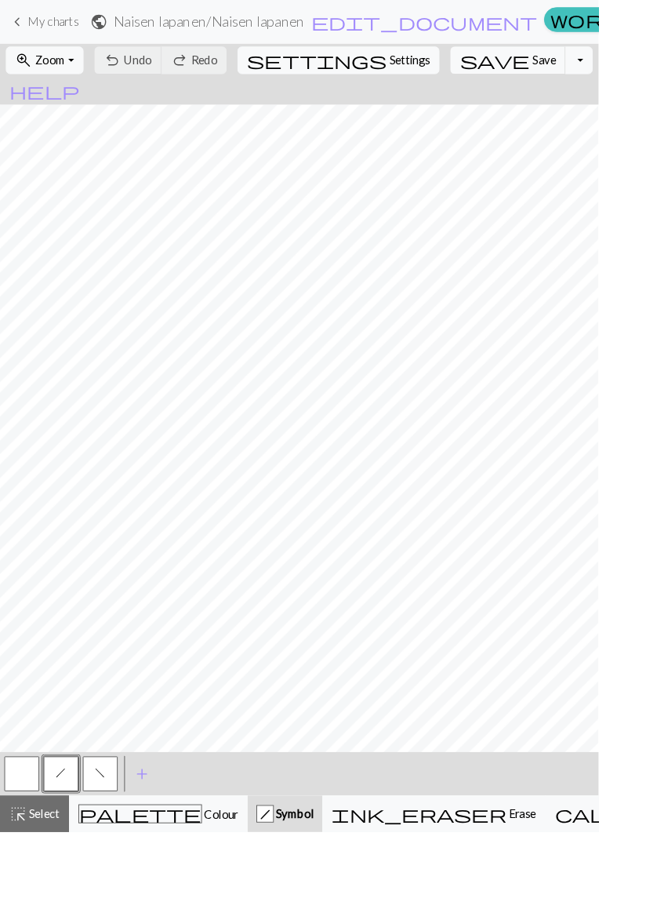
click at [58, 16] on span "My charts" at bounding box center [58, 23] width 54 height 15
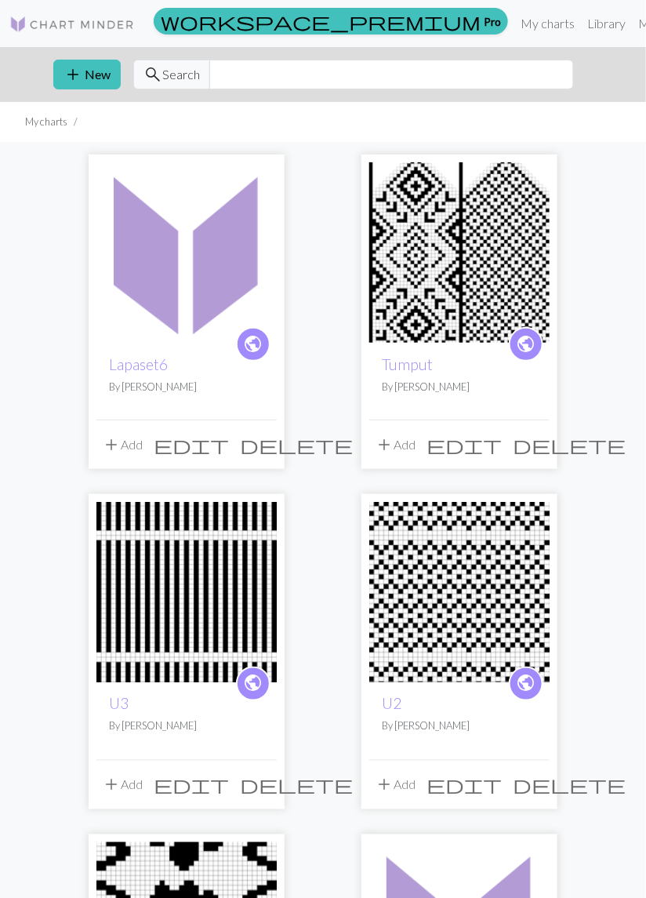
click at [191, 287] on img at bounding box center [186, 252] width 180 height 180
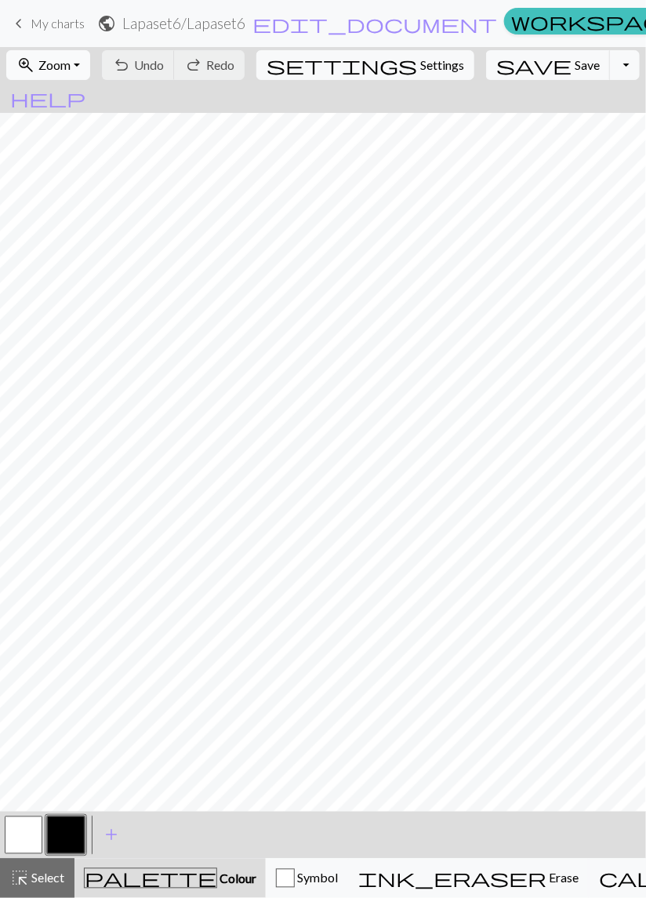
click at [71, 64] on span "Zoom" at bounding box center [54, 64] width 32 height 15
click at [71, 188] on button "50%" at bounding box center [69, 188] width 124 height 25
click at [56, 22] on span "My charts" at bounding box center [58, 23] width 54 height 15
